Goal: Transaction & Acquisition: Purchase product/service

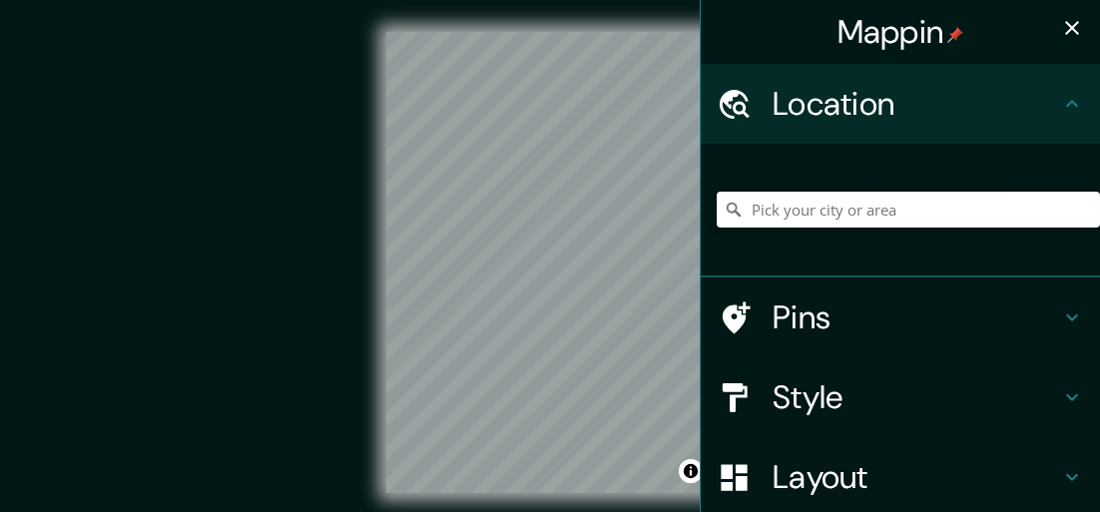
click at [799, 211] on input "Pick your city or area" at bounding box center [907, 210] width 383 height 36
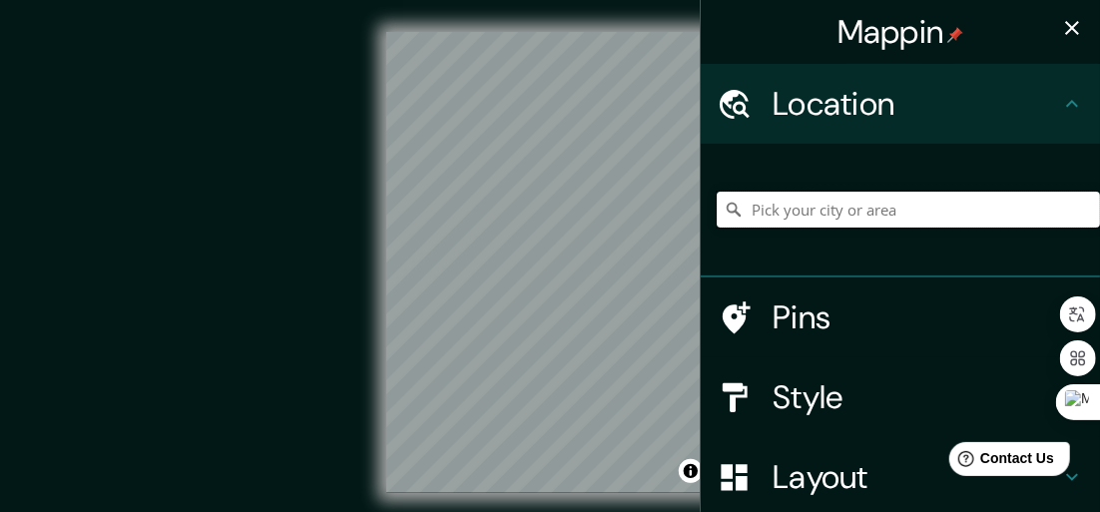
paste input "[GEOGRAPHIC_DATA], [GEOGRAPHIC_DATA]"
click at [932, 200] on input "[GEOGRAPHIC_DATA], [GEOGRAPHIC_DATA]" at bounding box center [907, 210] width 383 height 36
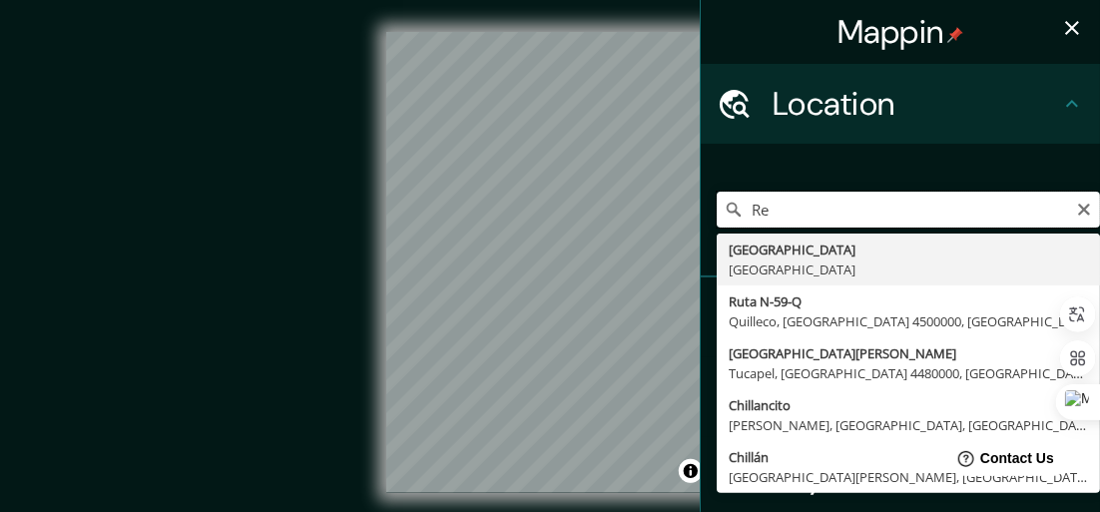
type input "R"
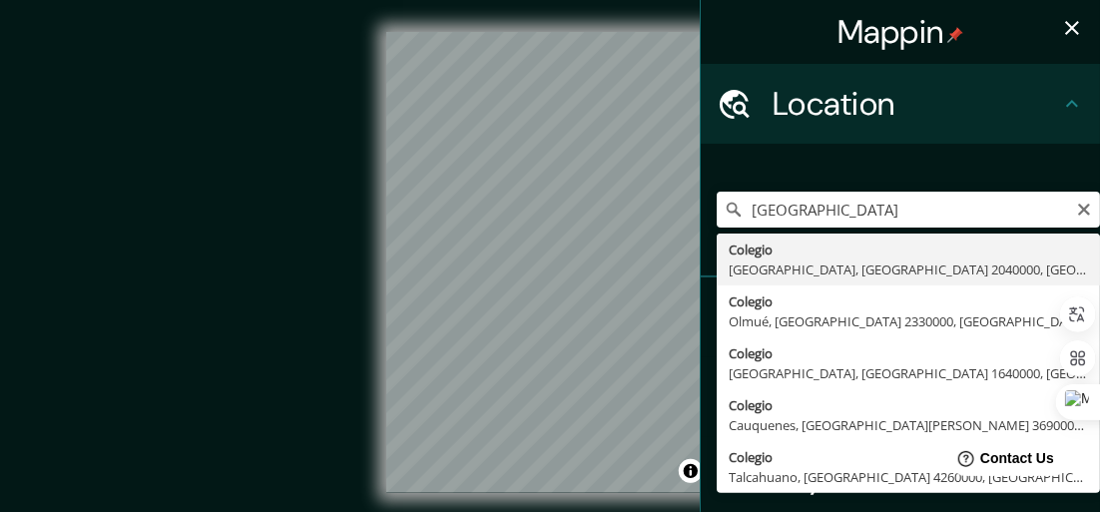
type input "[GEOGRAPHIC_DATA], [GEOGRAPHIC_DATA] 2040000, [GEOGRAPHIC_DATA]"
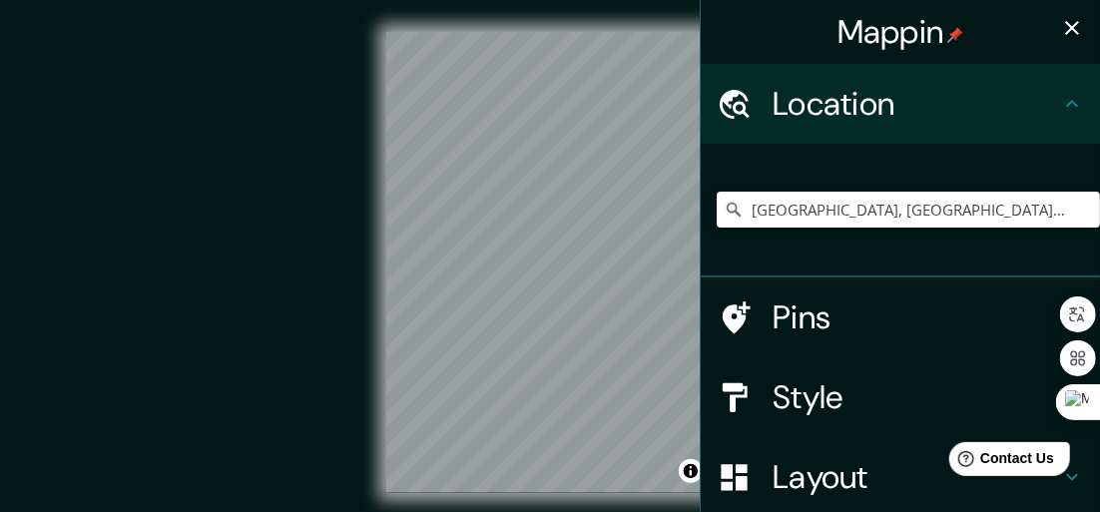
click at [782, 405] on h4 "Style" at bounding box center [915, 397] width 287 height 40
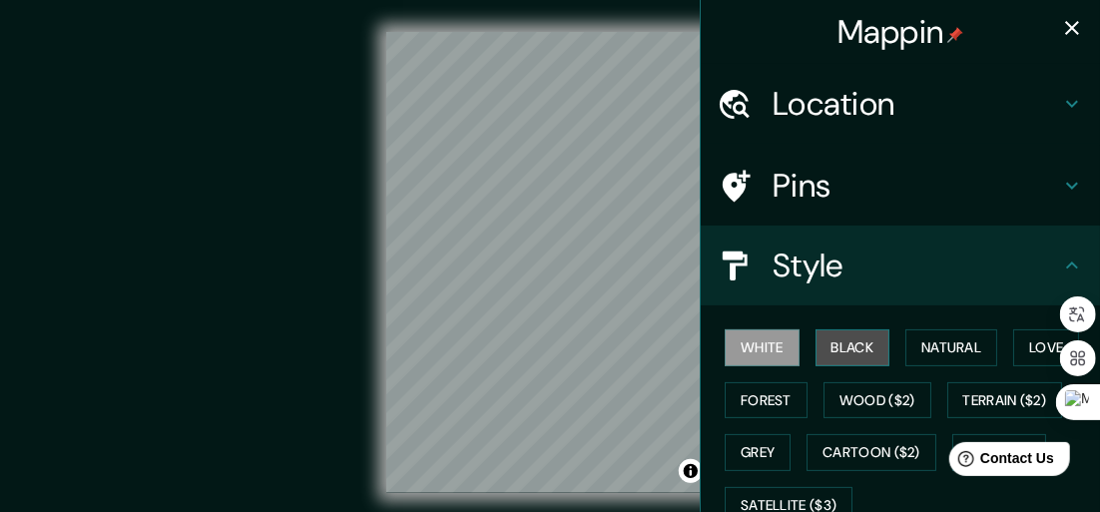
click at [841, 330] on button "Black" at bounding box center [852, 347] width 75 height 37
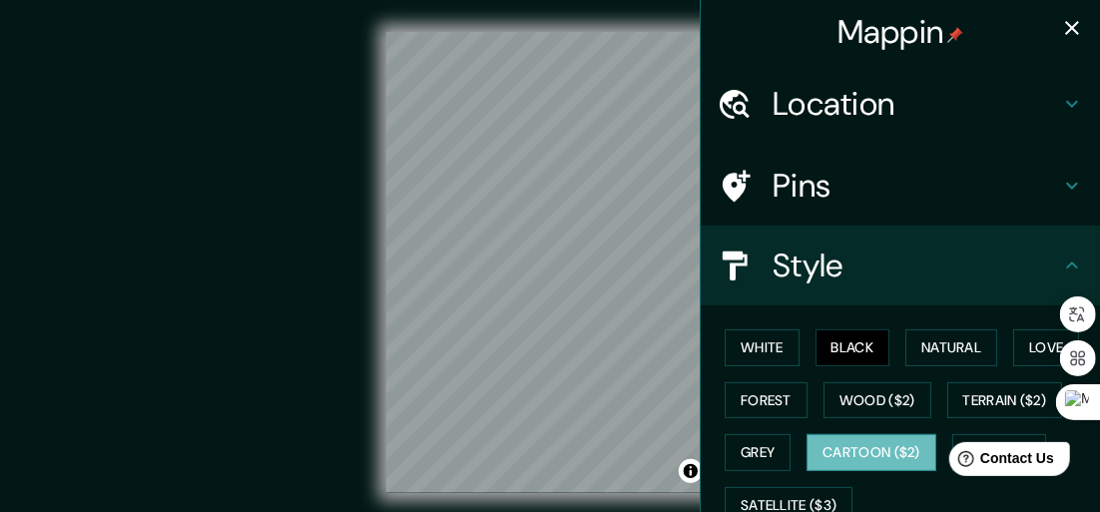
scroll to position [100, 0]
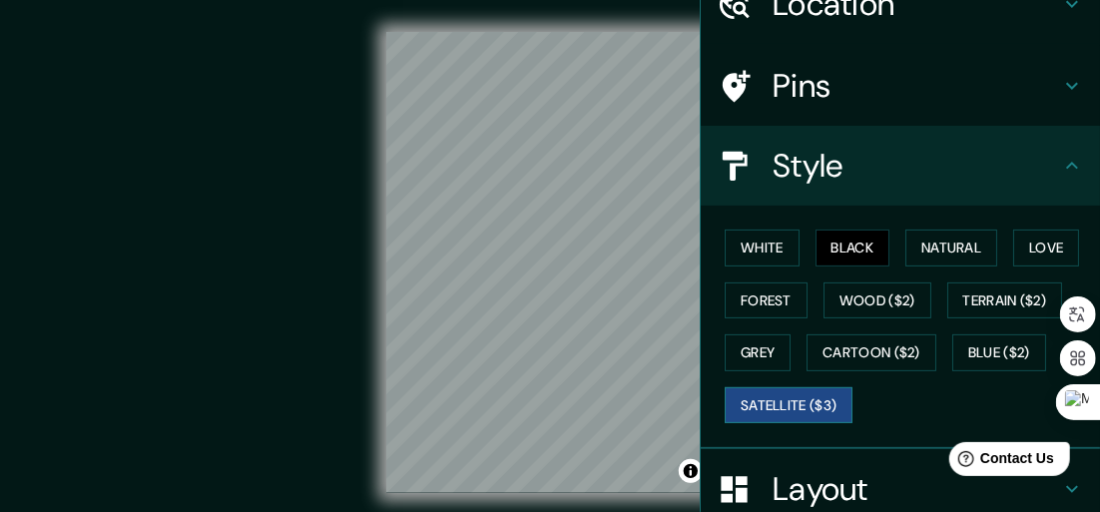
click at [777, 392] on button "Satellite ($3)" at bounding box center [788, 405] width 128 height 37
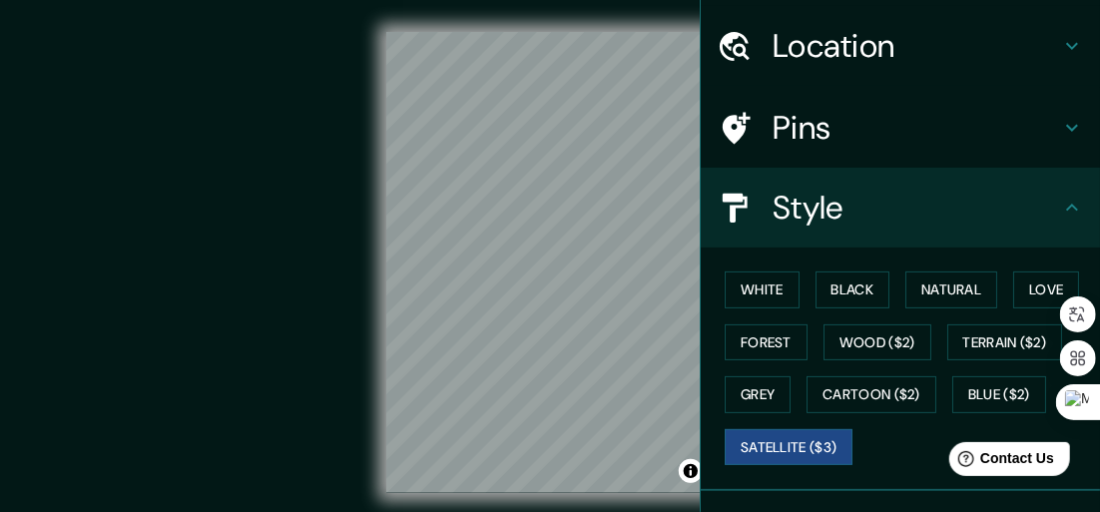
scroll to position [0, 0]
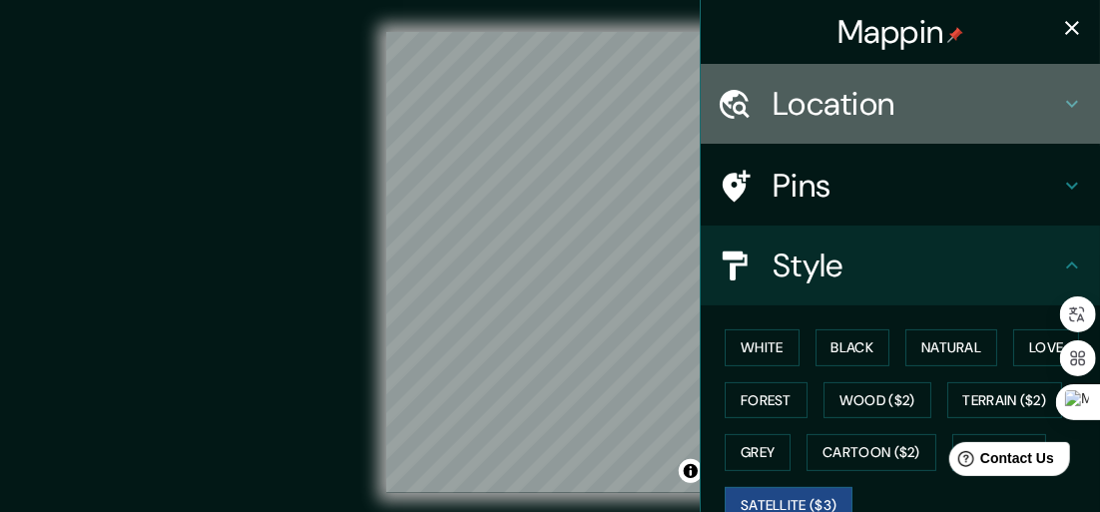
click at [896, 103] on h4 "Location" at bounding box center [915, 104] width 287 height 40
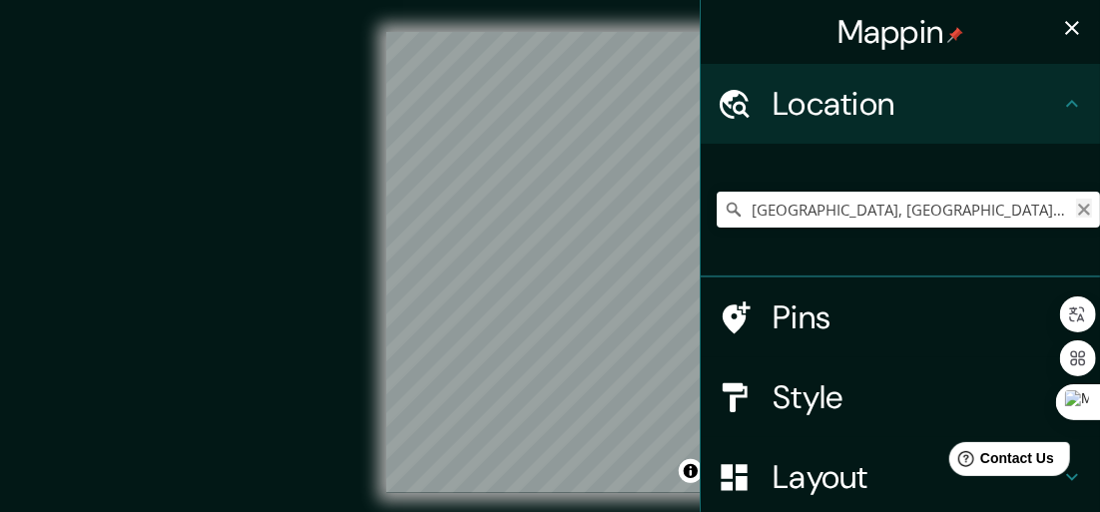
click at [1076, 210] on icon "Clear" at bounding box center [1084, 210] width 16 height 16
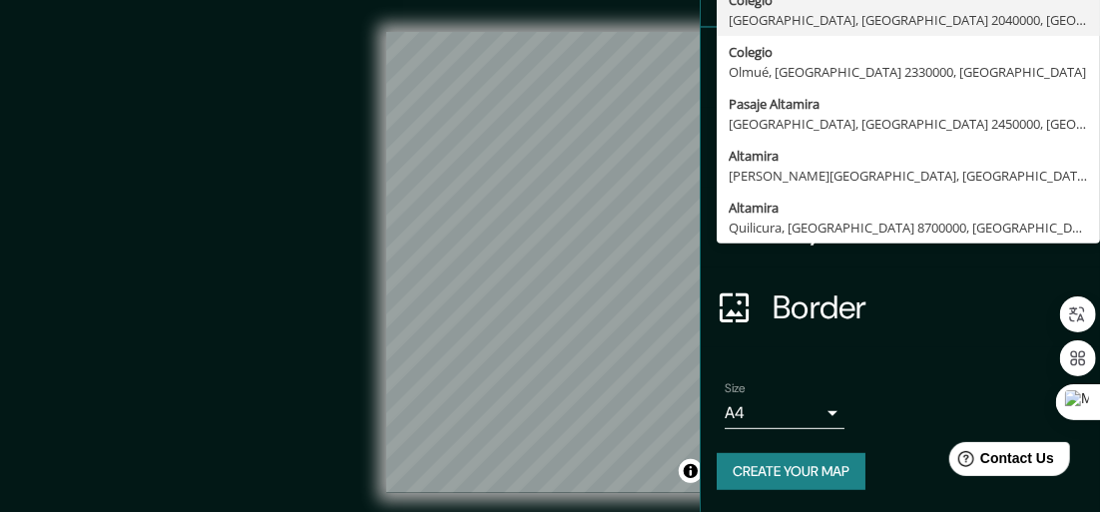
scroll to position [50, 0]
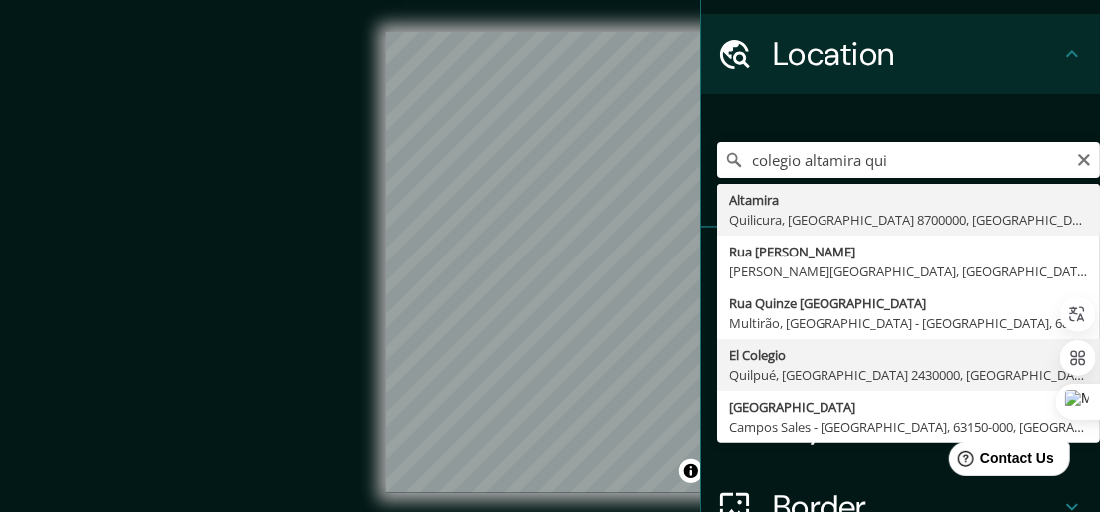
type input "[GEOGRAPHIC_DATA], [GEOGRAPHIC_DATA] 2430000, [GEOGRAPHIC_DATA]"
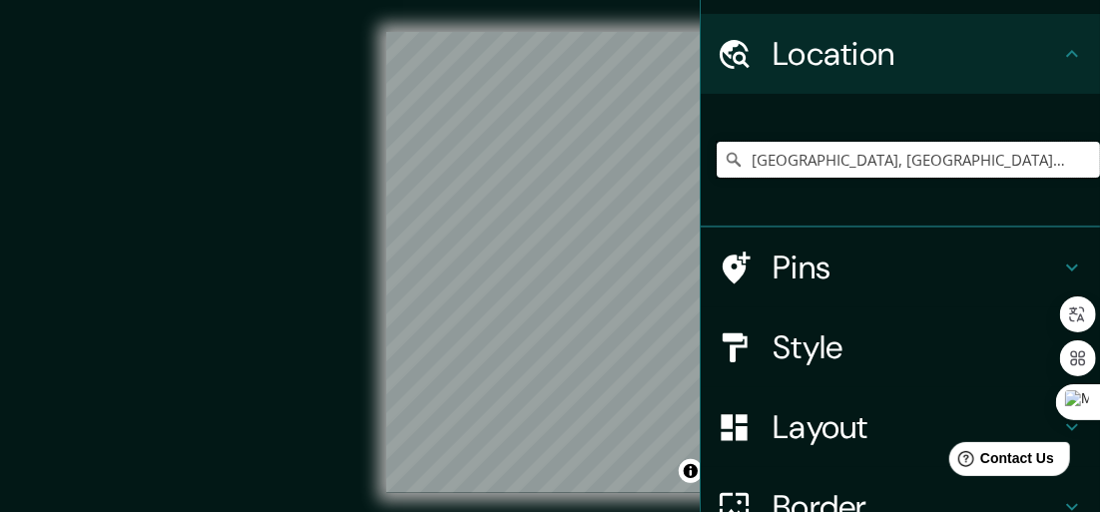
scroll to position [0, 0]
click at [861, 164] on input "[GEOGRAPHIC_DATA], [GEOGRAPHIC_DATA] 2430000, [GEOGRAPHIC_DATA]" at bounding box center [907, 160] width 383 height 36
click at [1076, 152] on icon "Clear" at bounding box center [1084, 160] width 16 height 16
type input "[GEOGRAPHIC_DATA], [GEOGRAPHIC_DATA] 2330000, [GEOGRAPHIC_DATA]"
click at [1078, 155] on icon "Clear" at bounding box center [1084, 160] width 12 height 12
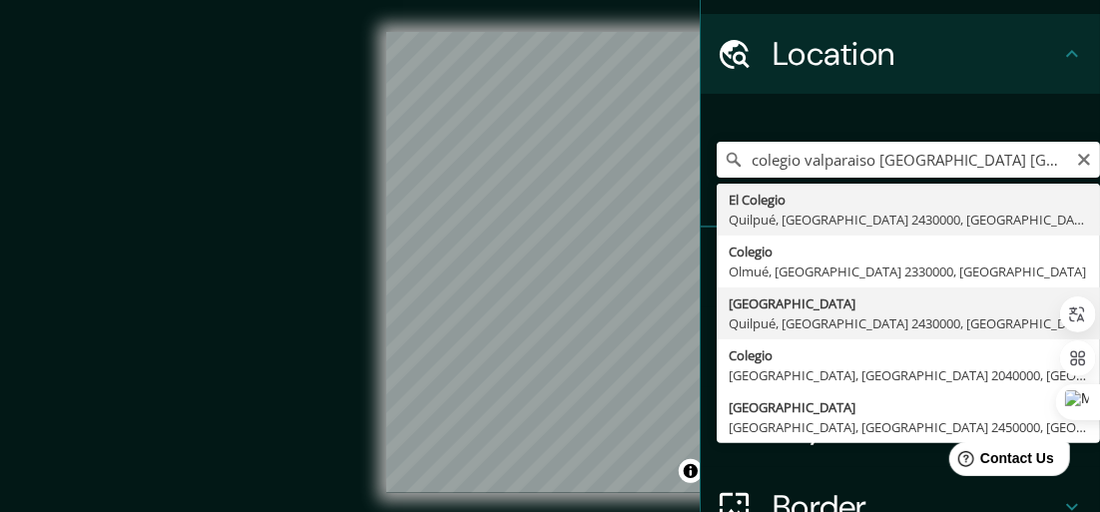
type input "[GEOGRAPHIC_DATA], [GEOGRAPHIC_DATA], [GEOGRAPHIC_DATA] 2430000, [GEOGRAPHIC_DA…"
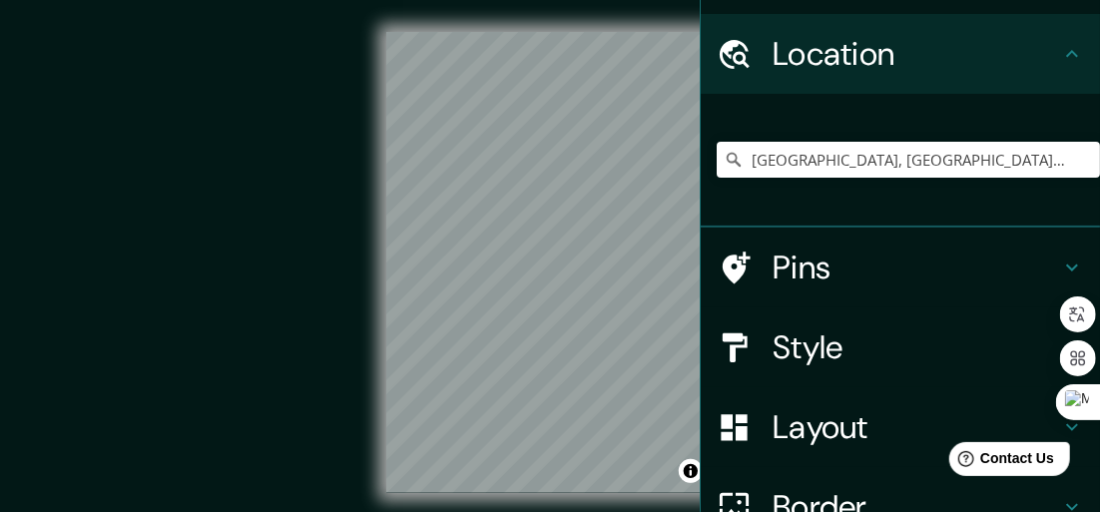
click at [600, 505] on div "© Mapbox © OpenStreetMap Improve this map © Maxar" at bounding box center [550, 262] width 1054 height 525
click at [1076, 157] on icon "Clear" at bounding box center [1084, 160] width 16 height 16
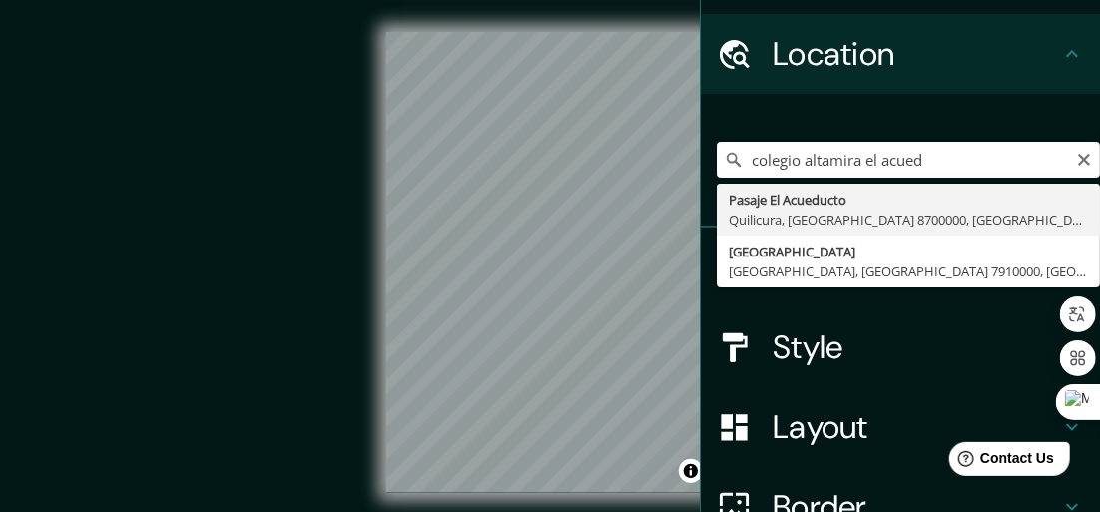
type input "Pasaje El Acueducto, [GEOGRAPHIC_DATA], [GEOGRAPHIC_DATA] 8700000, [GEOGRAPHIC_…"
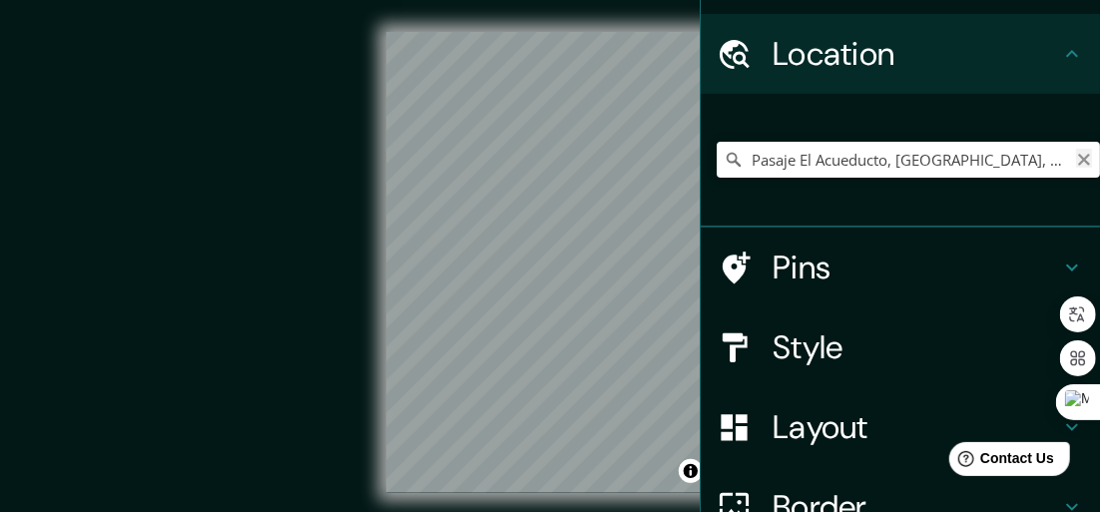
click at [1078, 160] on icon "Clear" at bounding box center [1084, 160] width 12 height 12
paste input "[GEOGRAPHIC_DATA], [GEOGRAPHIC_DATA]"
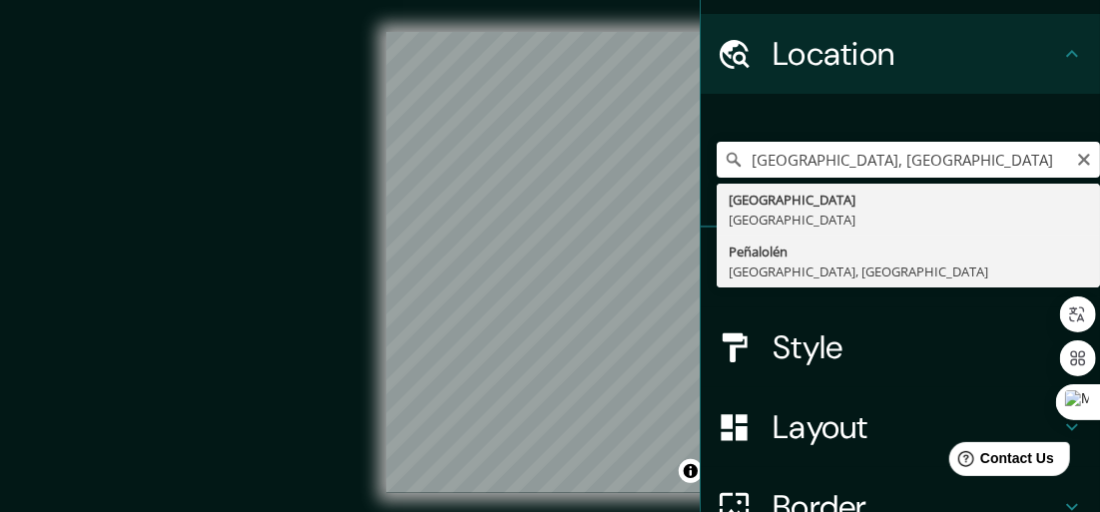
type input "Peñalolén, [GEOGRAPHIC_DATA], [GEOGRAPHIC_DATA]"
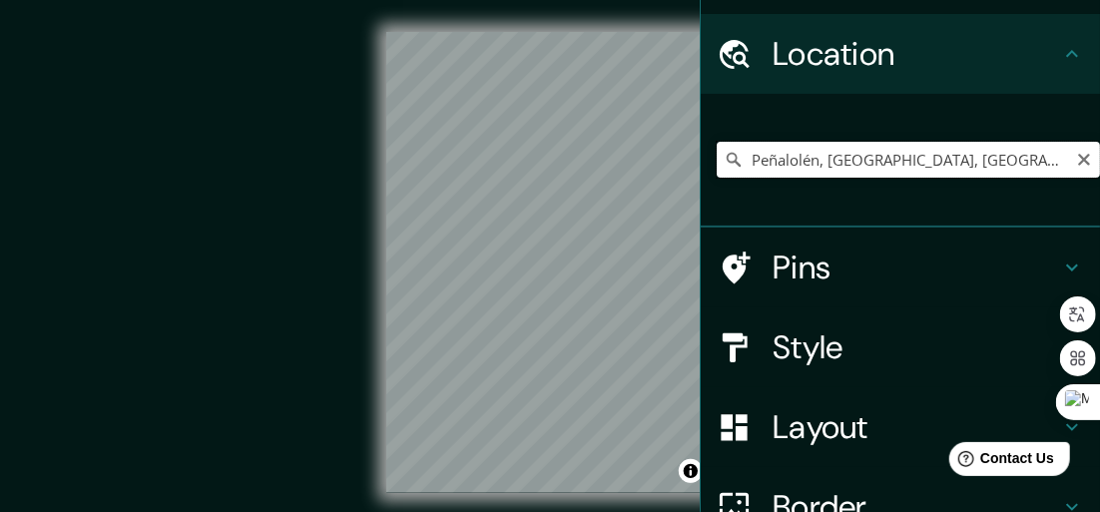
click at [1058, 155] on input "Peñalolén, [GEOGRAPHIC_DATA], [GEOGRAPHIC_DATA]" at bounding box center [907, 160] width 383 height 36
click at [1049, 162] on input "Peñalolén, [GEOGRAPHIC_DATA], [GEOGRAPHIC_DATA]" at bounding box center [907, 160] width 383 height 36
click at [1076, 156] on icon "Clear" at bounding box center [1084, 160] width 16 height 16
paste input "[GEOGRAPHIC_DATA], [GEOGRAPHIC_DATA]"
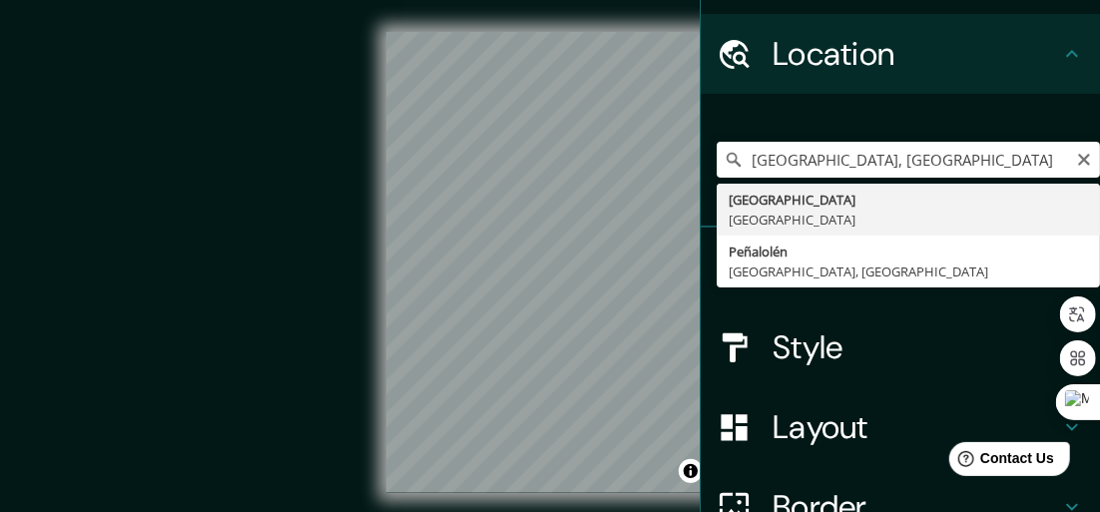
type input "[GEOGRAPHIC_DATA], [GEOGRAPHIC_DATA]"
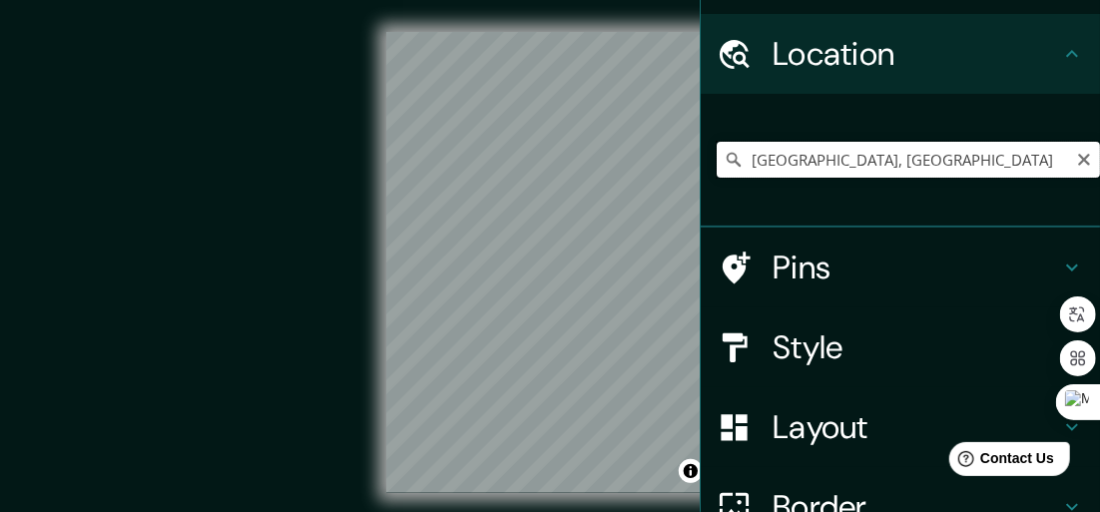
click at [939, 168] on input "[GEOGRAPHIC_DATA], [GEOGRAPHIC_DATA]" at bounding box center [907, 160] width 383 height 36
click at [1076, 164] on icon "Clear" at bounding box center [1084, 160] width 16 height 16
paste input "[STREET_ADDRESS]"
type input "[STREET_ADDRESS]"
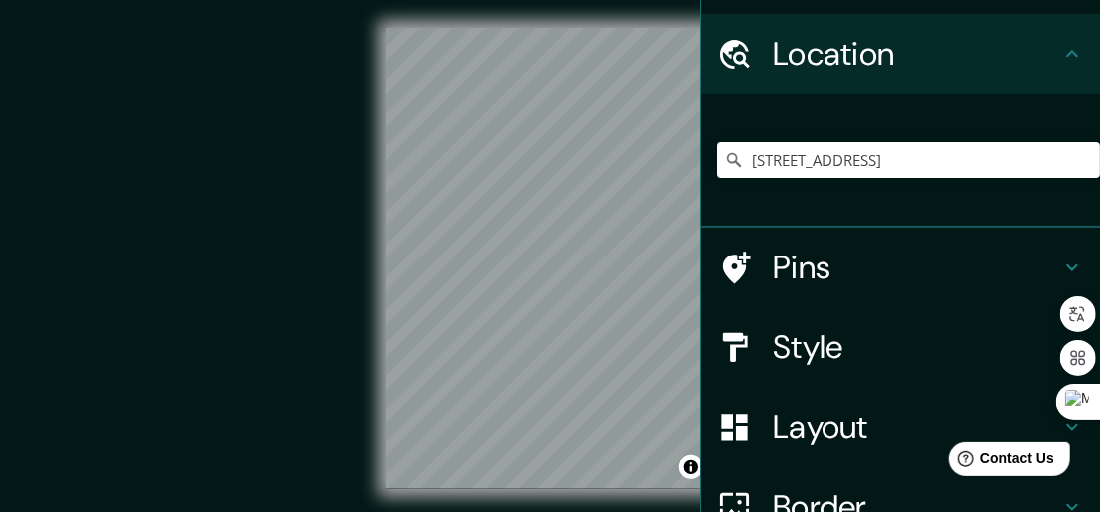
scroll to position [150, 0]
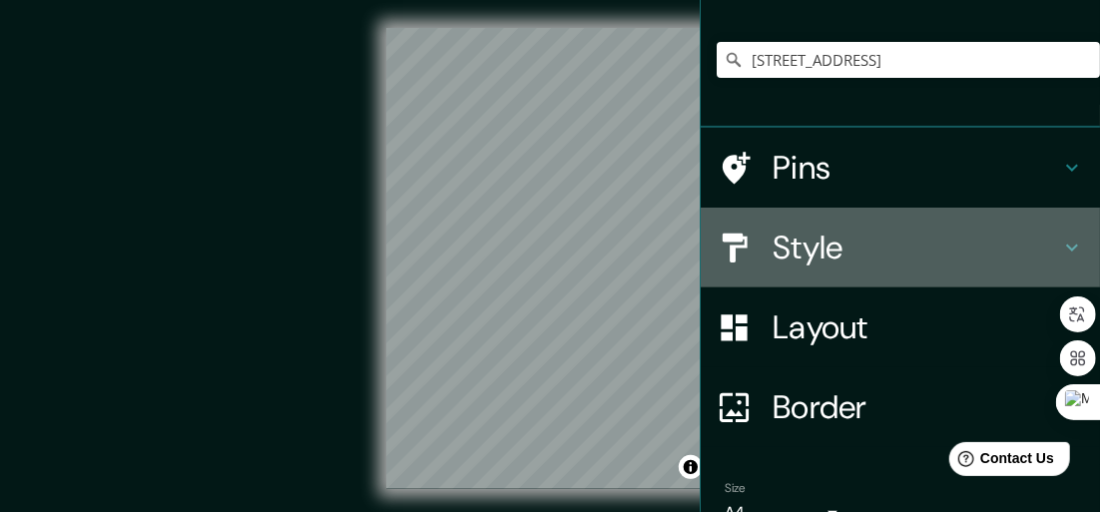
click at [803, 221] on div "Style" at bounding box center [899, 248] width 399 height 80
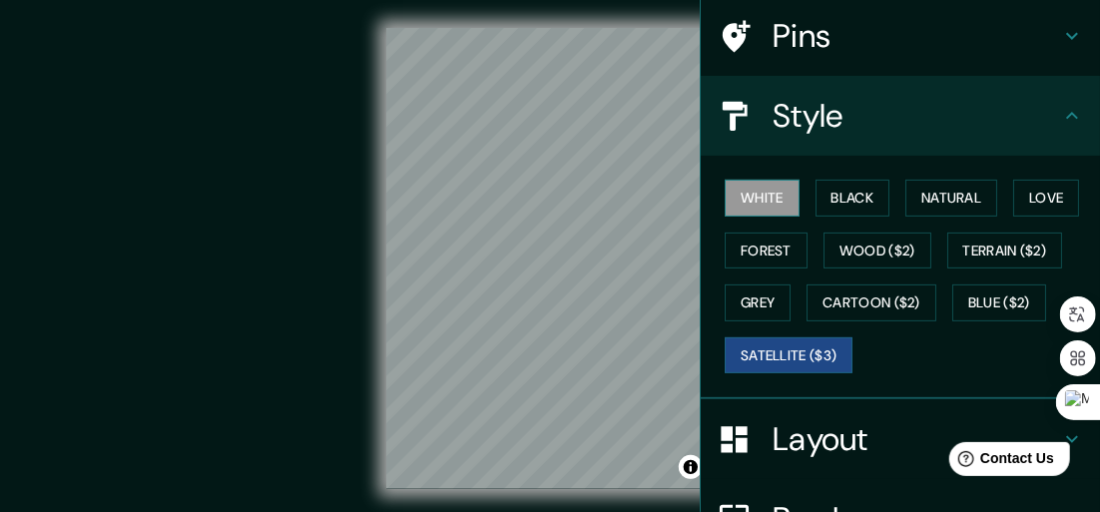
click at [763, 211] on button "White" at bounding box center [761, 198] width 75 height 37
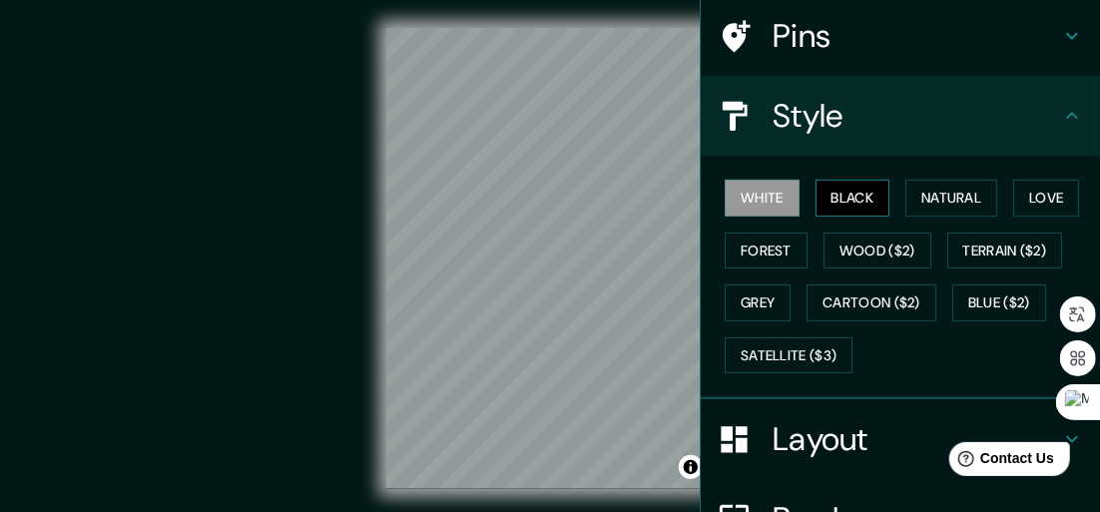
click at [819, 193] on button "Black" at bounding box center [852, 198] width 75 height 37
click at [764, 210] on button "White" at bounding box center [761, 198] width 75 height 37
click at [815, 204] on button "Black" at bounding box center [852, 198] width 75 height 37
click at [746, 197] on button "White" at bounding box center [761, 198] width 75 height 37
click at [815, 203] on button "Black" at bounding box center [852, 198] width 75 height 37
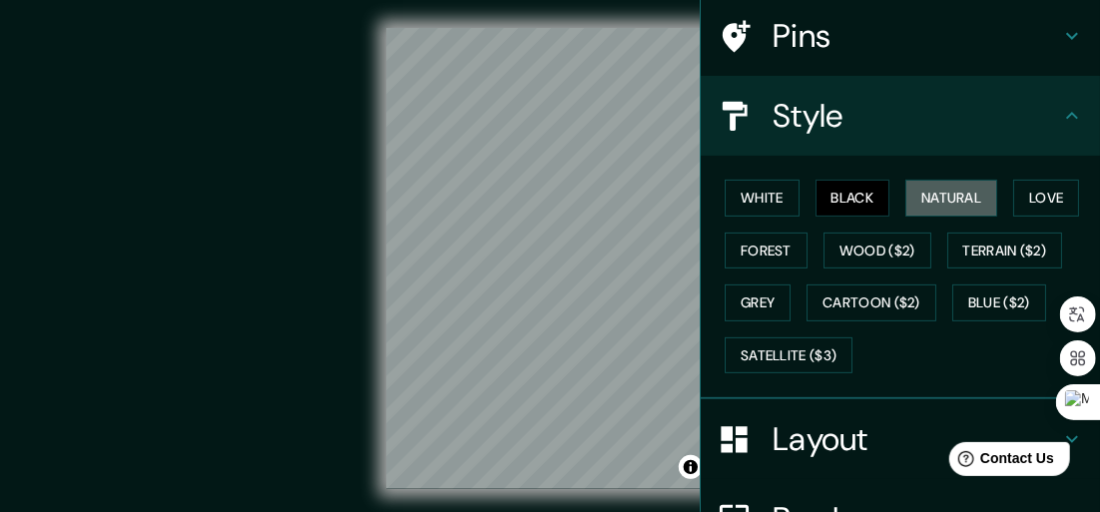
click at [905, 191] on button "Natural" at bounding box center [951, 198] width 92 height 37
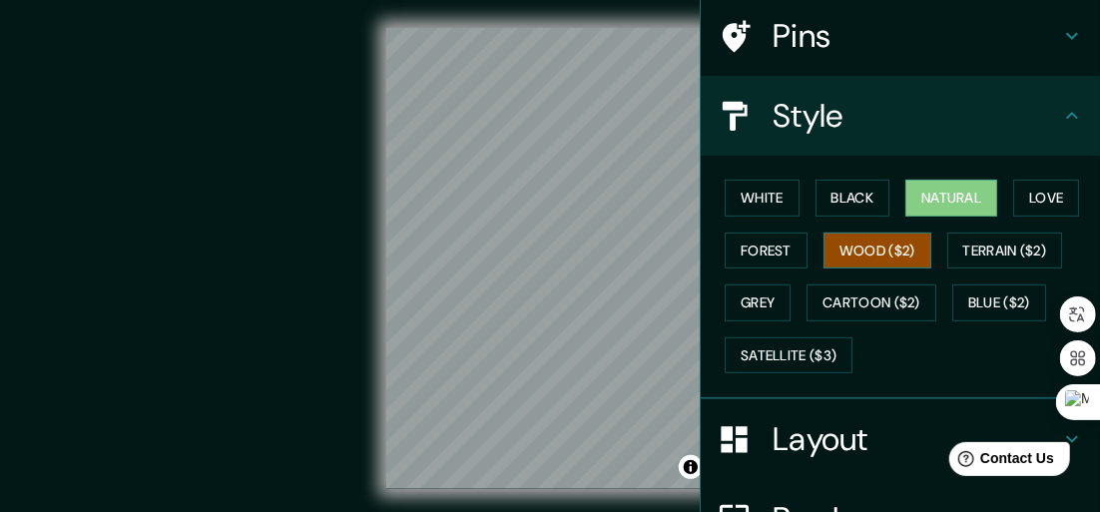
click at [856, 252] on button "Wood ($2)" at bounding box center [877, 250] width 108 height 37
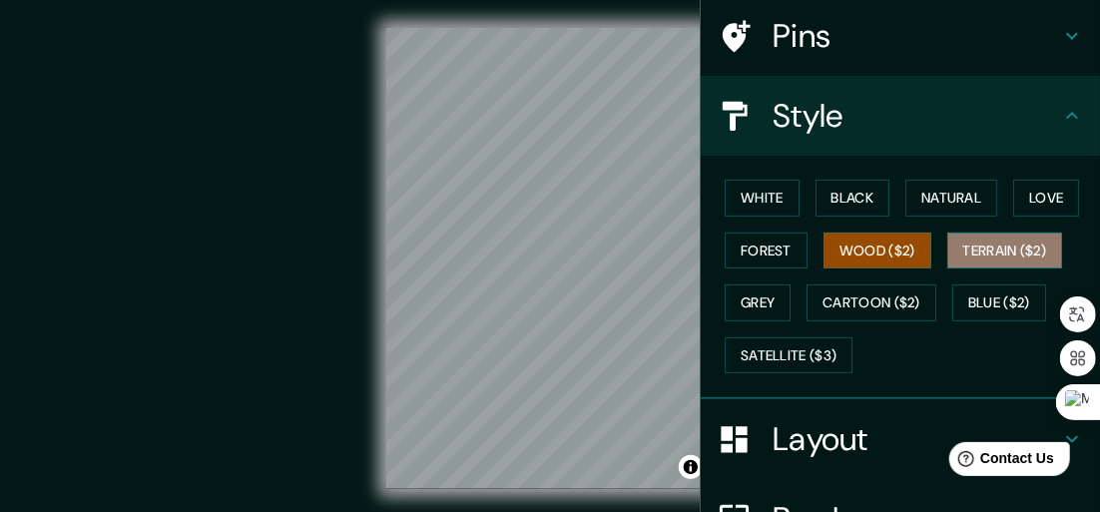
click at [961, 252] on button "Terrain ($2)" at bounding box center [1005, 250] width 116 height 37
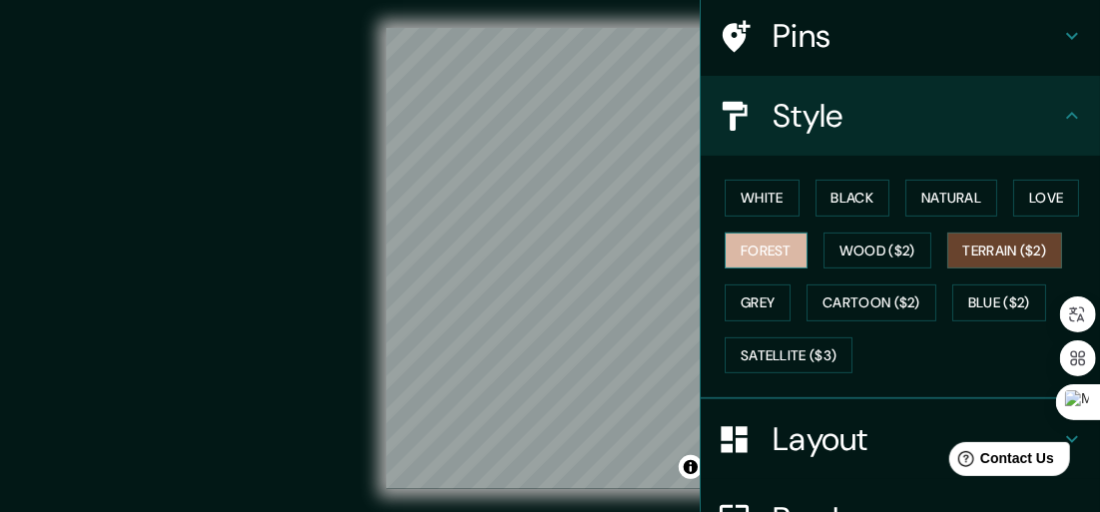
click at [760, 248] on button "Forest" at bounding box center [765, 250] width 83 height 37
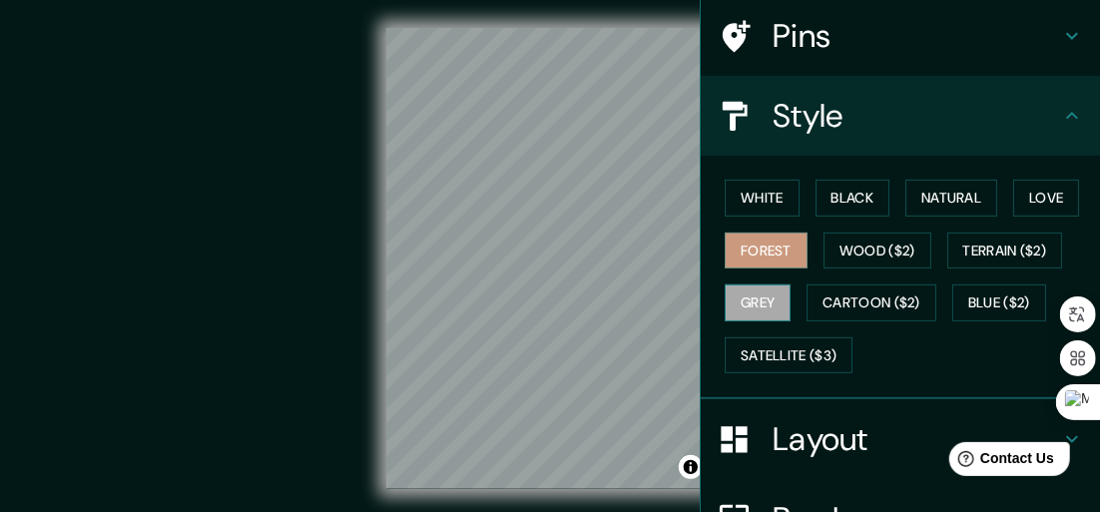
click at [743, 293] on button "Grey" at bounding box center [757, 302] width 66 height 37
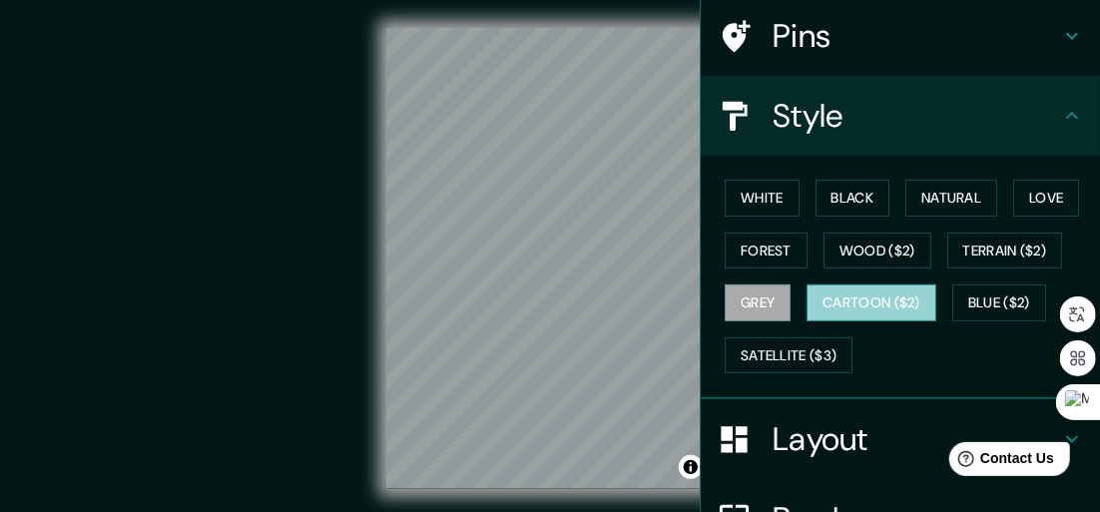
click at [838, 297] on button "Cartoon ($2)" at bounding box center [871, 302] width 130 height 37
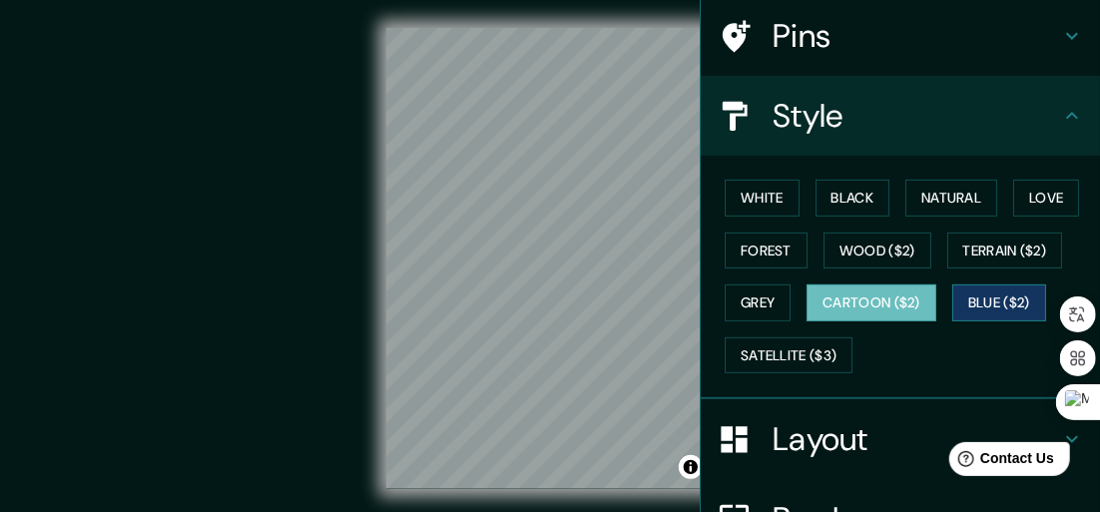
click at [990, 294] on button "Blue ($2)" at bounding box center [999, 302] width 94 height 37
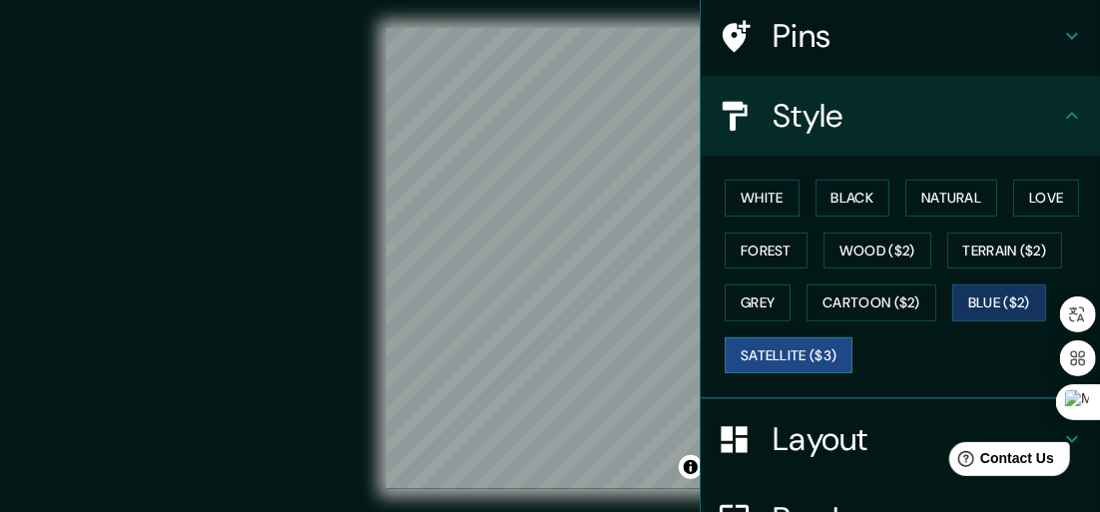
click at [757, 346] on button "Satellite ($3)" at bounding box center [788, 355] width 128 height 37
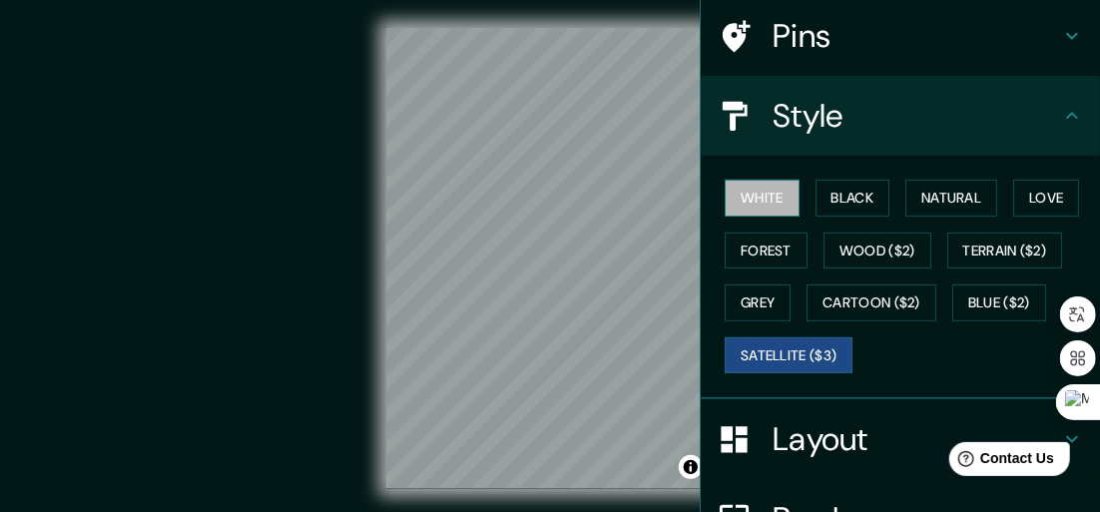
click at [738, 209] on button "White" at bounding box center [761, 198] width 75 height 37
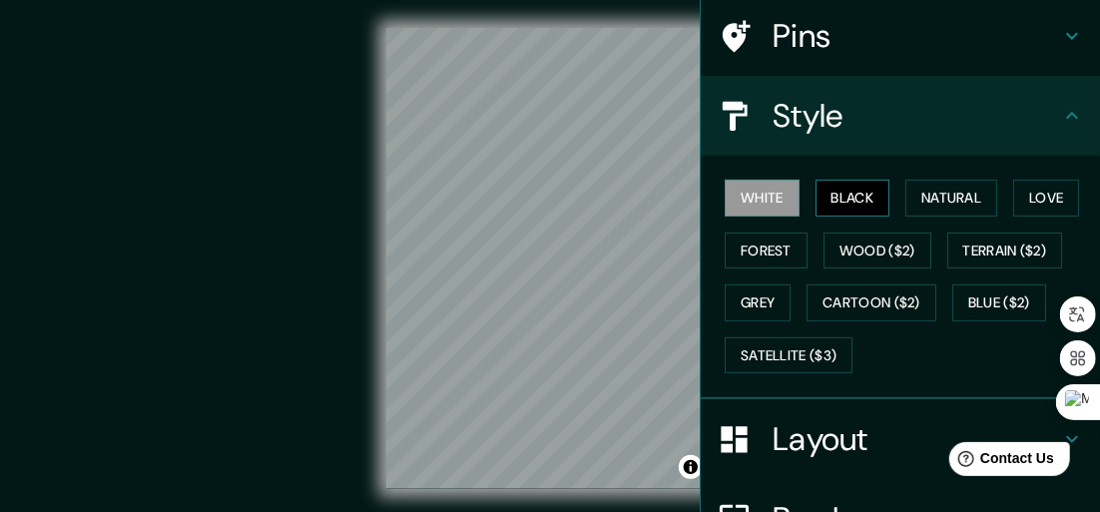
click at [815, 204] on button "Black" at bounding box center [852, 198] width 75 height 37
click at [772, 201] on button "White" at bounding box center [761, 198] width 75 height 37
click at [818, 199] on button "Black" at bounding box center [852, 198] width 75 height 37
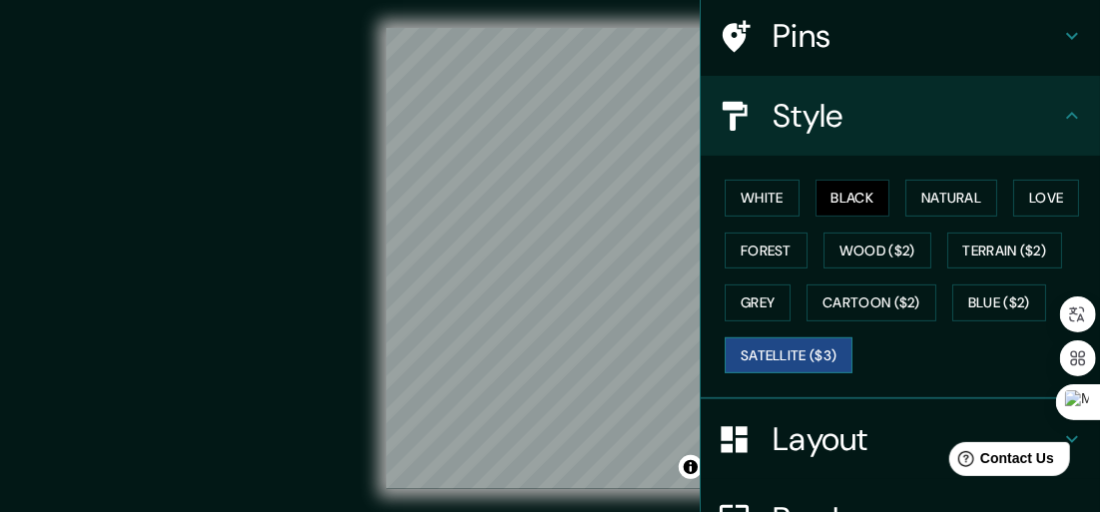
click at [789, 350] on button "Satellite ($3)" at bounding box center [788, 355] width 128 height 37
click at [816, 197] on button "Black" at bounding box center [852, 198] width 75 height 37
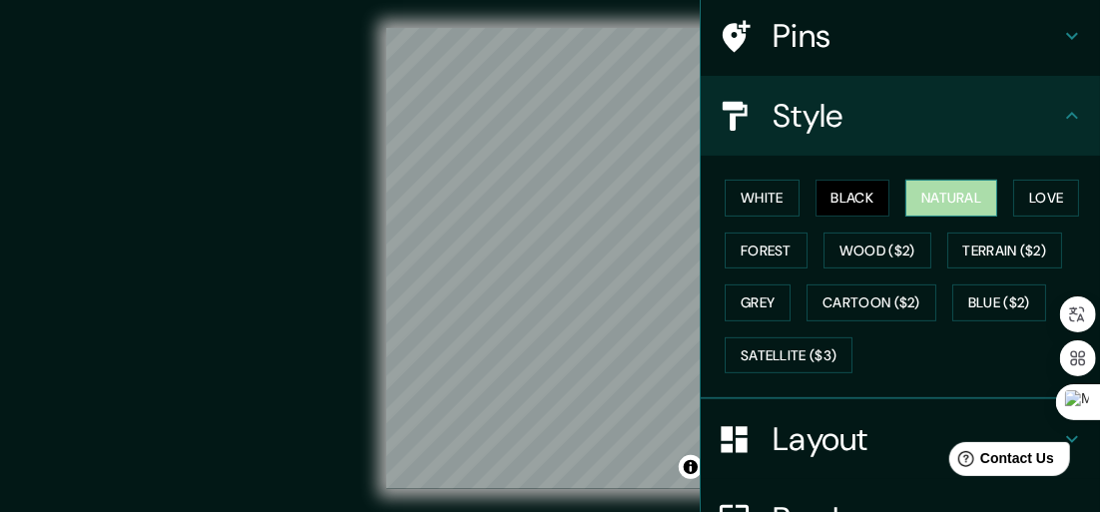
click at [941, 190] on button "Natural" at bounding box center [951, 198] width 92 height 37
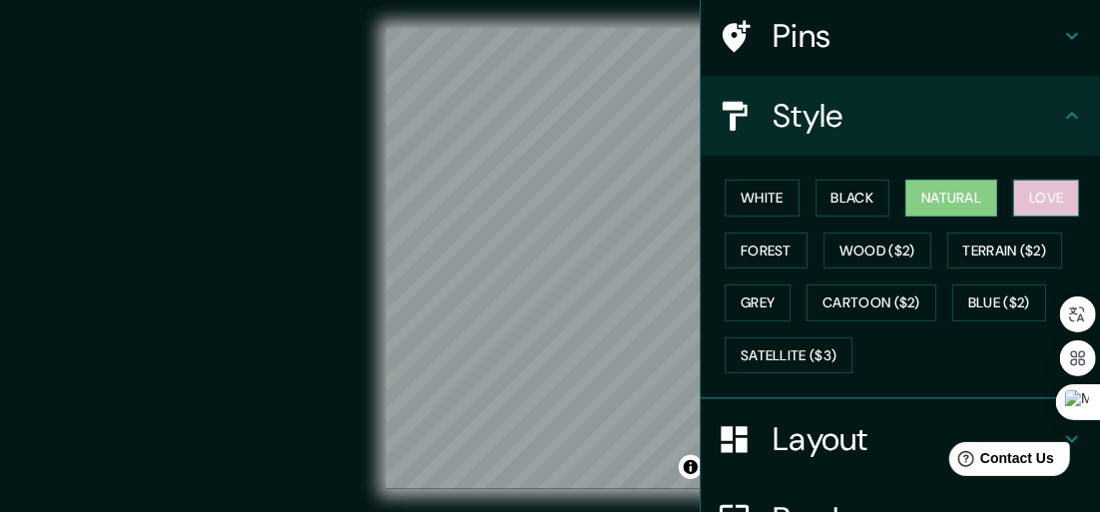
click at [1013, 190] on button "Love" at bounding box center [1046, 198] width 66 height 37
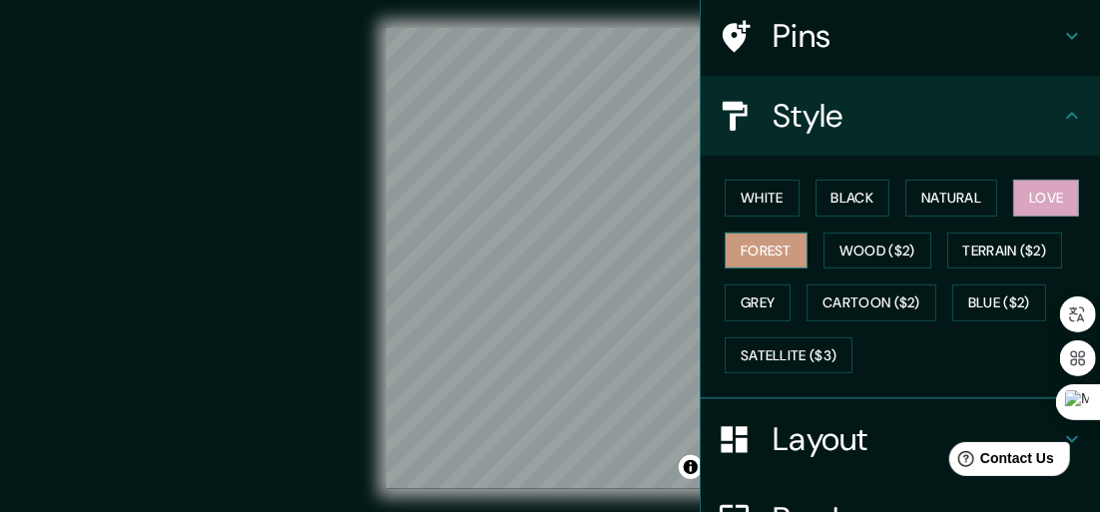
click at [774, 252] on button "Forest" at bounding box center [765, 250] width 83 height 37
